Goal: Communication & Community: Answer question/provide support

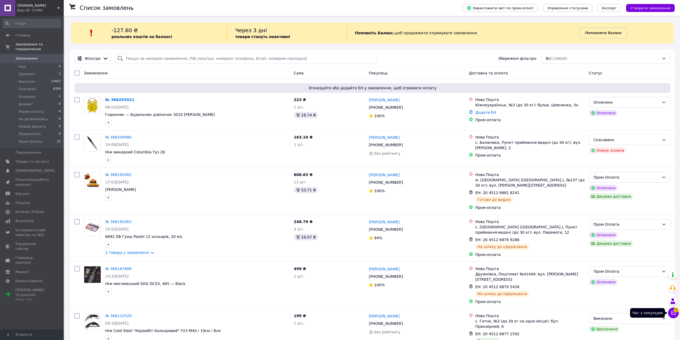
click at [674, 316] on button "Чат з покупцем 3" at bounding box center [673, 313] width 11 height 11
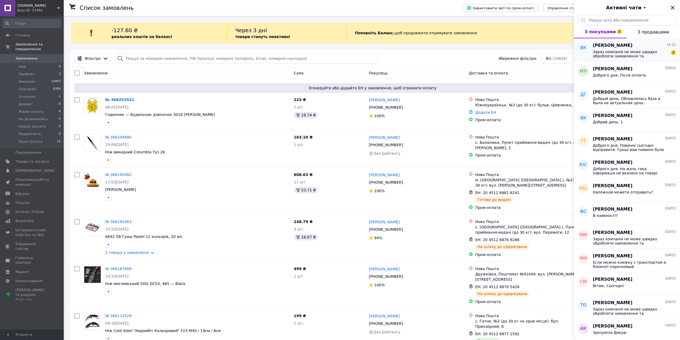
click at [637, 53] on span "Зараз компанія не може швидко обробляти замовлення та повідомлення, оскільки за…" at bounding box center [630, 54] width 75 height 9
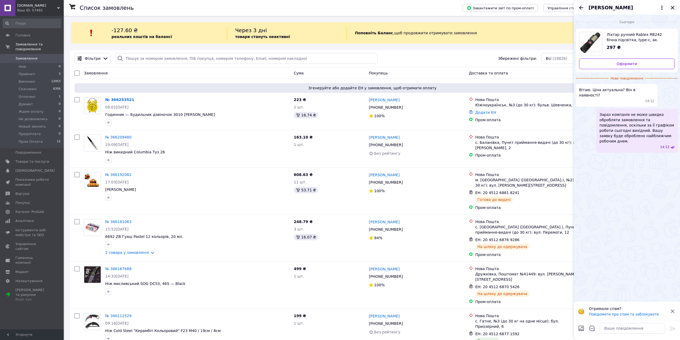
click at [615, 37] on span "Ліхтар ручний Rablex RB242 бічна підсвітка, type-c, ак. 18560, Type-C, Cob+T6" at bounding box center [639, 37] width 64 height 11
click at [613, 330] on textarea at bounding box center [632, 328] width 65 height 11
type textarea "Вітаю. Так"
click at [672, 329] on icon at bounding box center [673, 328] width 6 height 6
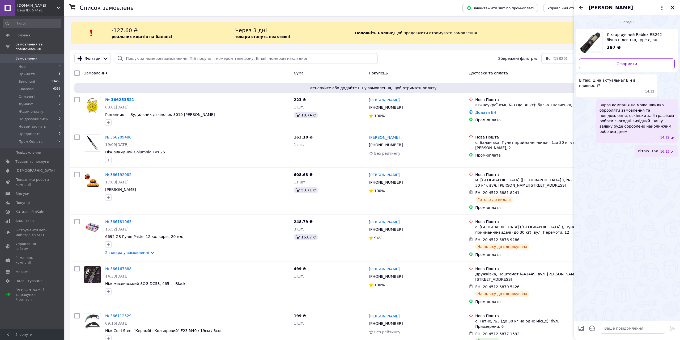
click at [672, 7] on icon "Закрити" at bounding box center [673, 8] width 6 height 6
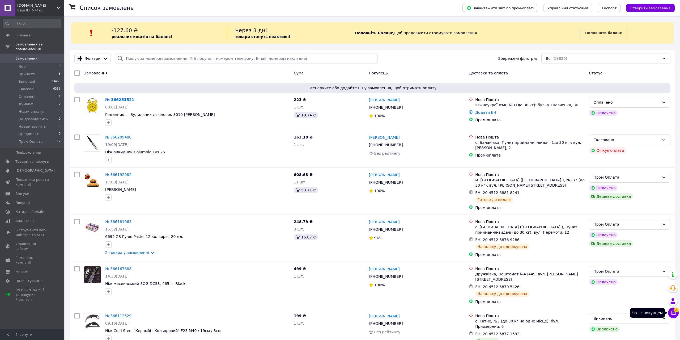
click at [673, 314] on icon at bounding box center [673, 312] width 5 height 5
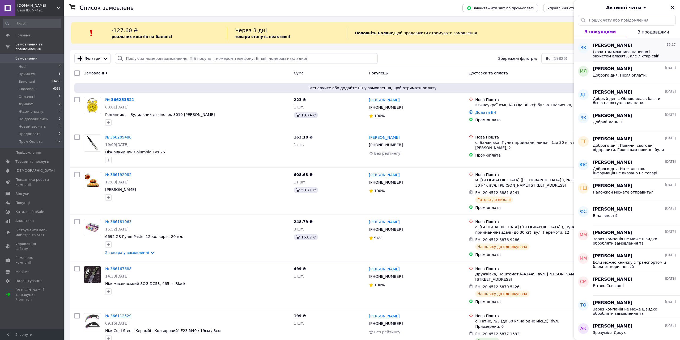
drag, startPoint x: 615, startPoint y: 49, endPoint x: 615, endPoint y: 52, distance: 2.7
click at [615, 52] on div "(хоча там можливо напевно і з захистом влазять, але ліхтар свій теж мав)" at bounding box center [634, 54] width 83 height 10
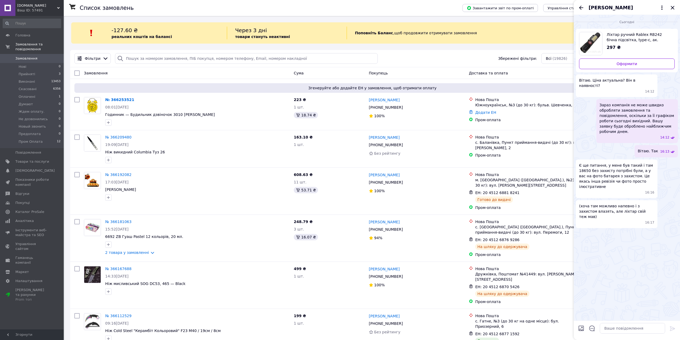
click at [614, 40] on span "Ліхтар ручний Rablex RB242 бічна підсвітка, type-c, ак. 18560, Type-C, Cob+T6" at bounding box center [639, 37] width 64 height 11
click at [616, 330] on textarea at bounding box center [632, 328] width 65 height 11
type textarea "Там звичайна 18650"
click at [673, 328] on icon at bounding box center [672, 328] width 5 height 5
click at [673, 7] on icon "Закрити" at bounding box center [673, 8] width 6 height 6
